Goal: Contribute content: Add original content to the website for others to see

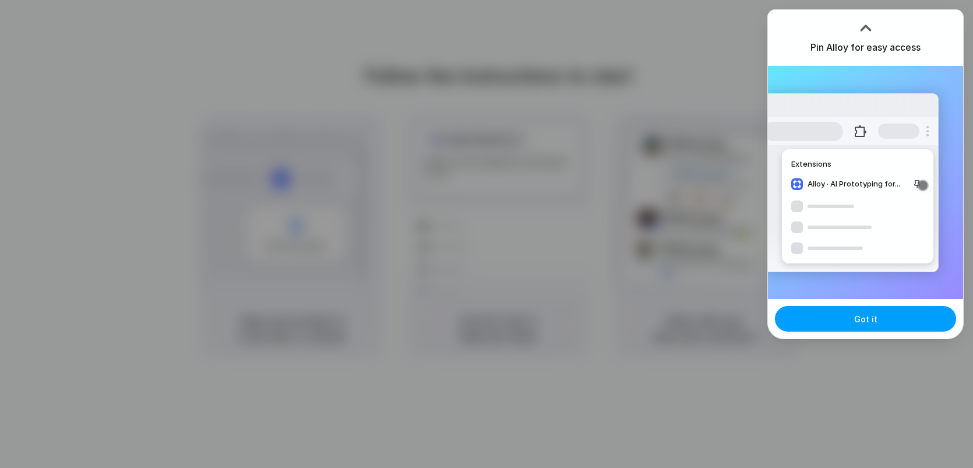
click at [858, 330] on button "Got it" at bounding box center [865, 319] width 181 height 26
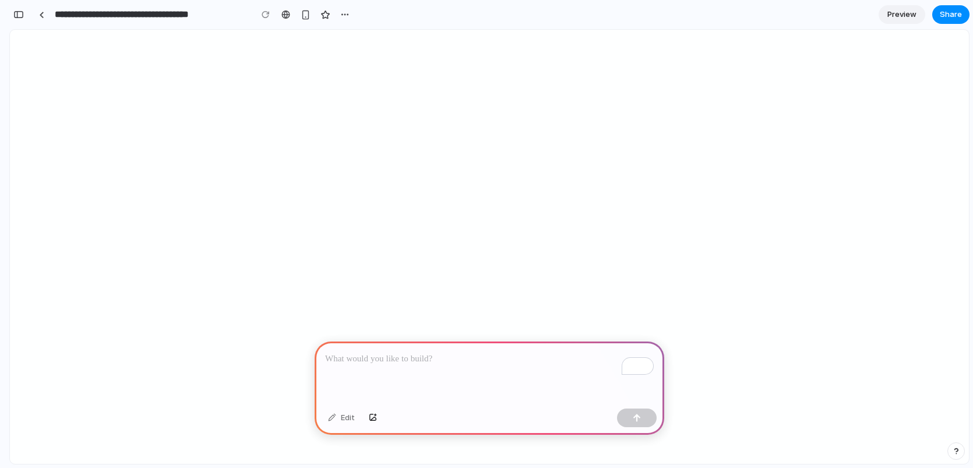
click at [459, 361] on p "To enrich screen reader interactions, please activate Accessibility in Grammarl…" at bounding box center [489, 359] width 329 height 14
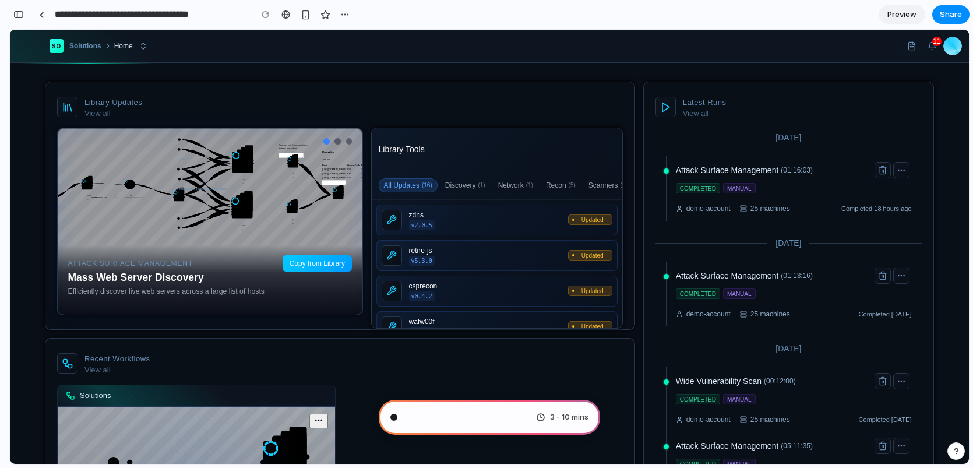
type input "**********"
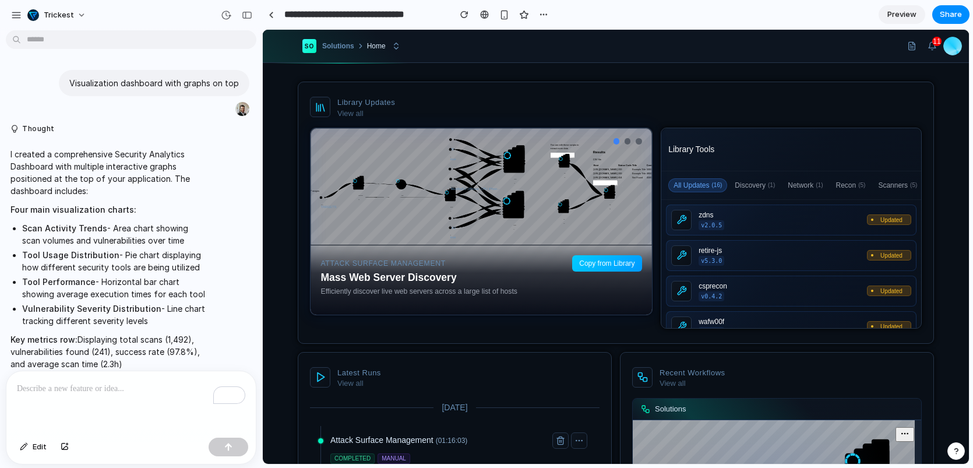
scroll to position [91, 0]
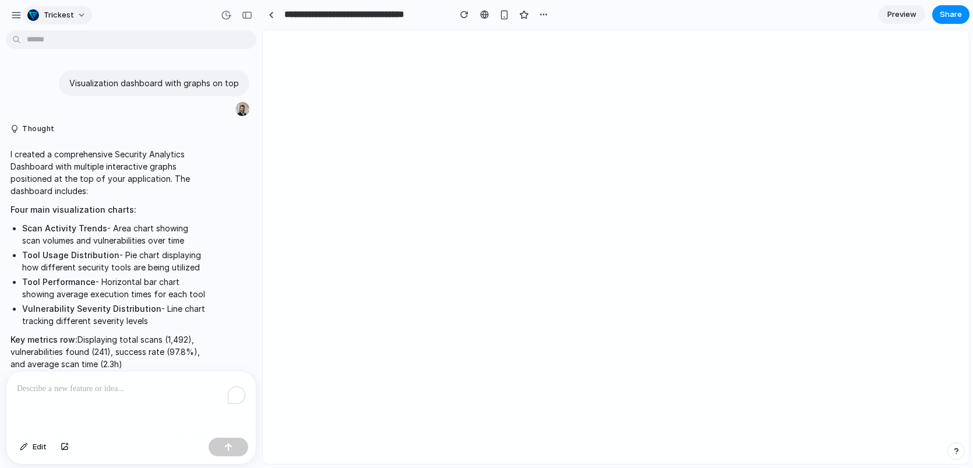
scroll to position [91, 0]
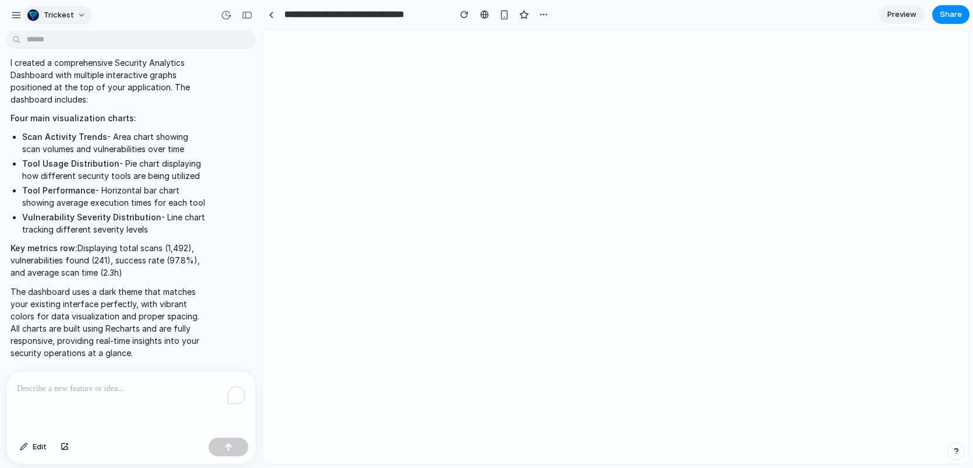
click at [41, 18] on div "Trickest" at bounding box center [50, 15] width 47 height 12
